Goal: Task Accomplishment & Management: Use online tool/utility

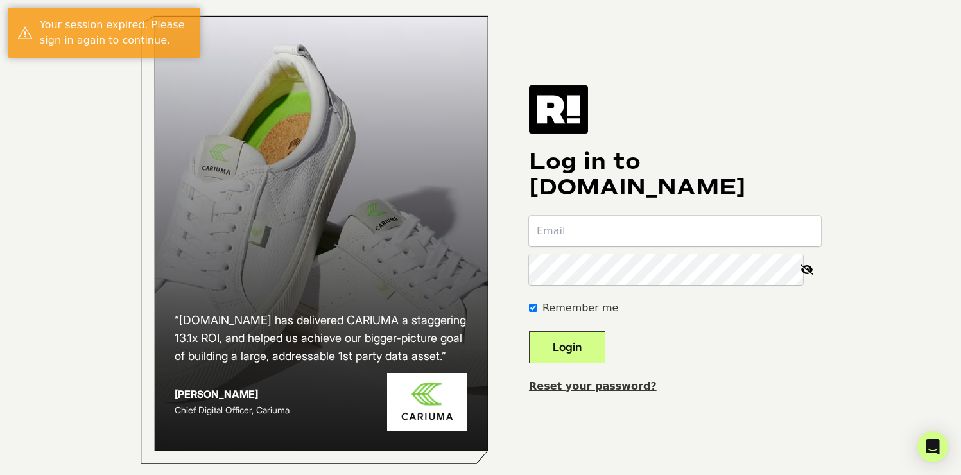
click at [665, 243] on input "email" at bounding box center [675, 231] width 292 height 31
type input "scott@towerdb.net"
click at [606, 351] on button "Login" at bounding box center [567, 347] width 76 height 32
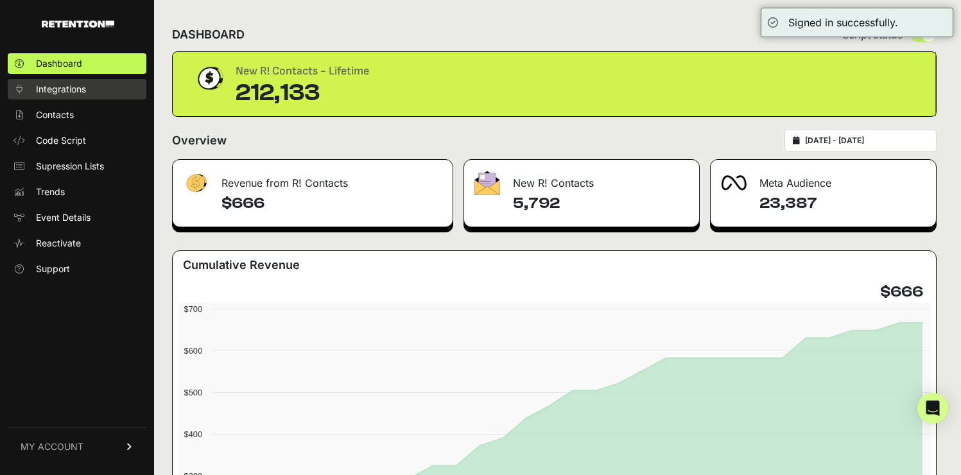
click at [78, 91] on span "Integrations" at bounding box center [61, 89] width 50 height 13
